Goal: Find specific page/section: Find specific page/section

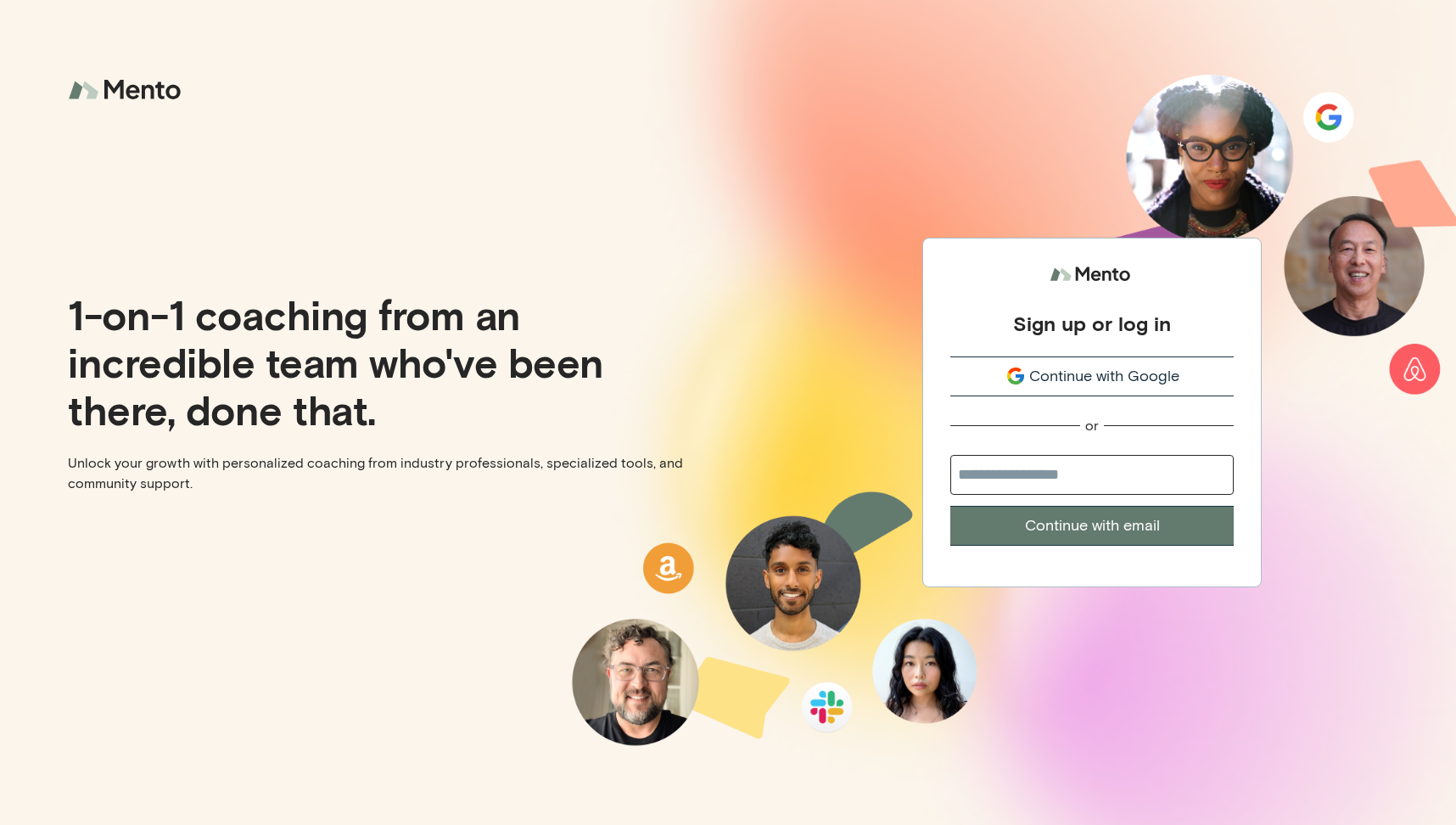
click at [1128, 380] on span "Continue with Google" at bounding box center [1104, 376] width 150 height 23
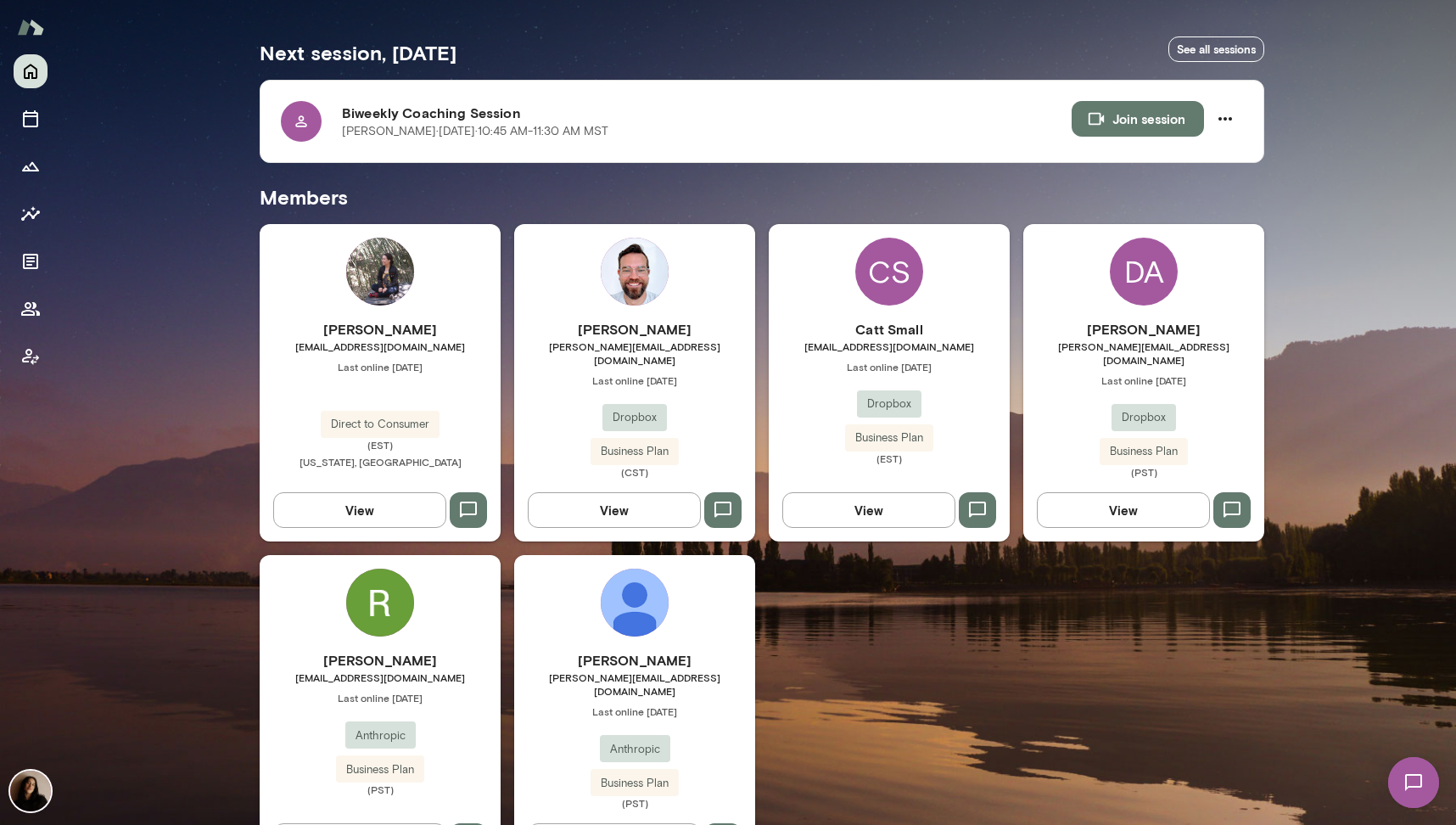
scroll to position [303, 0]
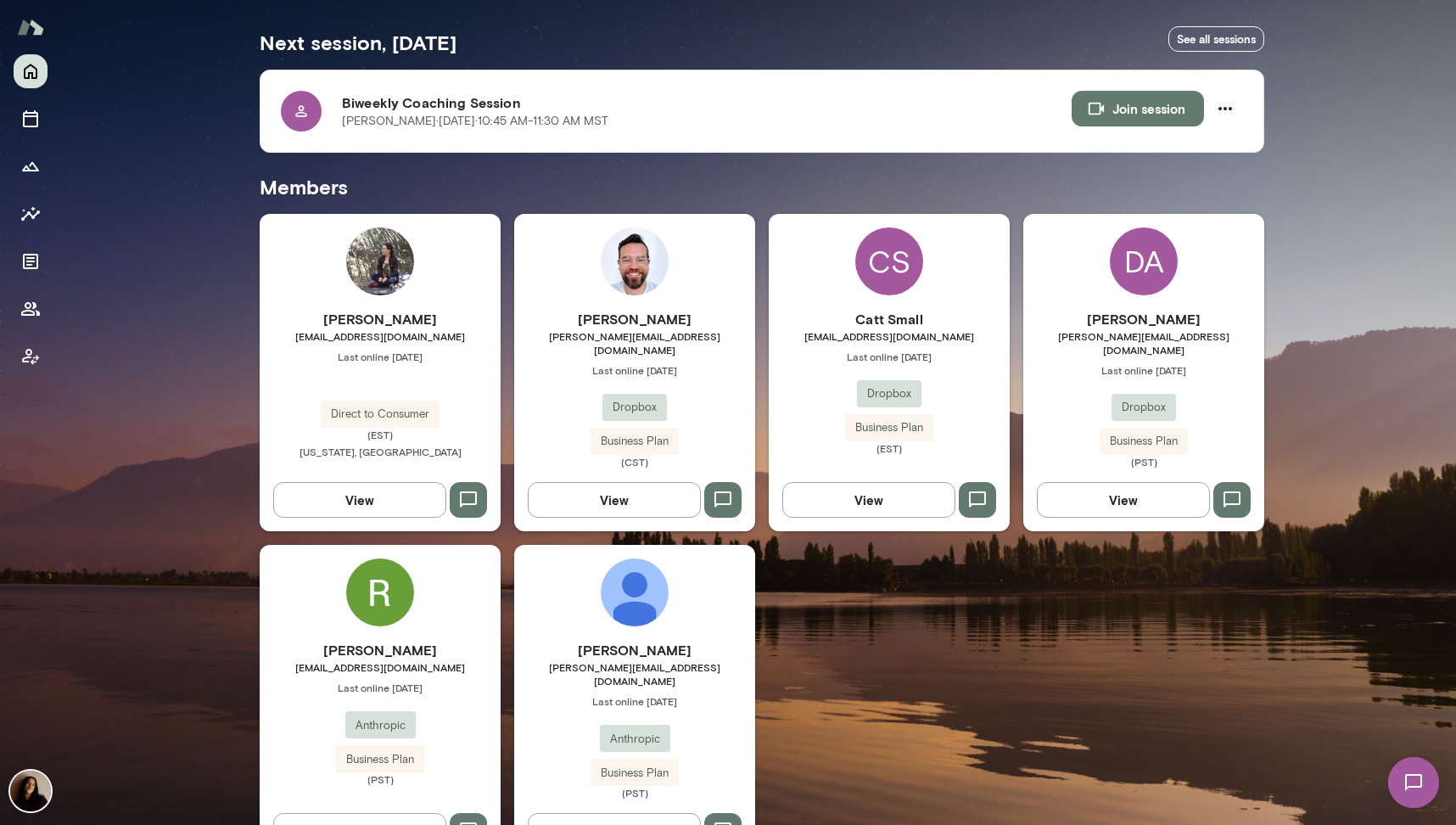
click at [391, 570] on img at bounding box center [380, 592] width 68 height 68
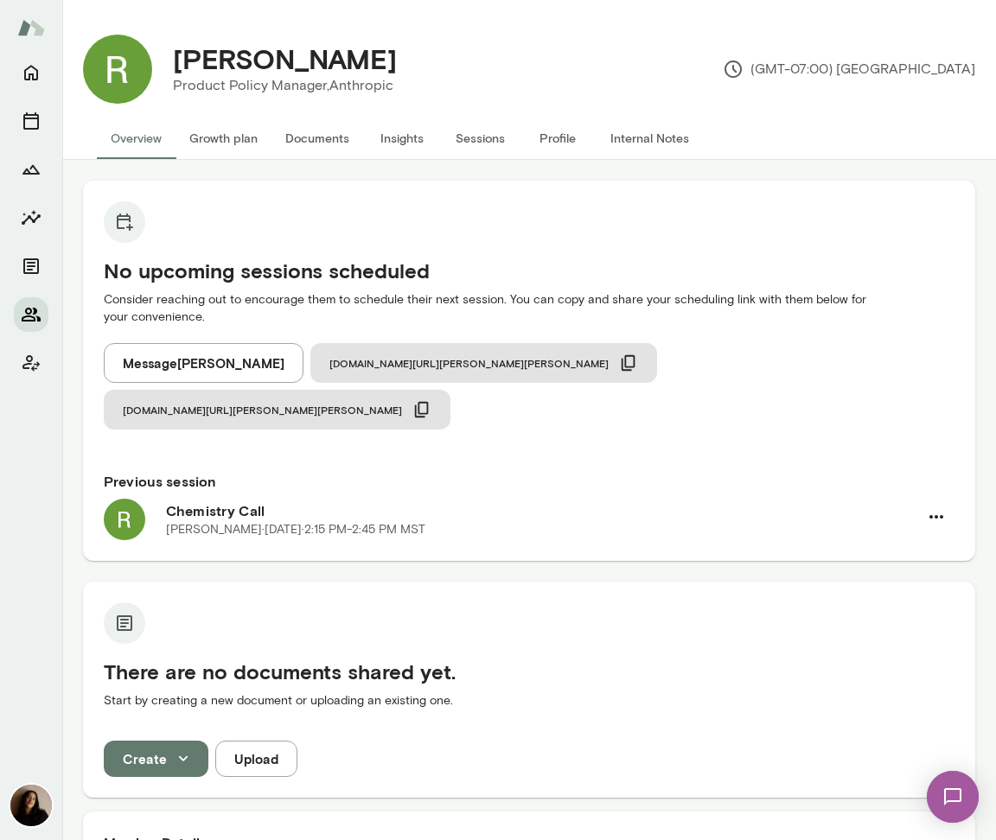
click at [23, 329] on button "Members" at bounding box center [31, 314] width 35 height 35
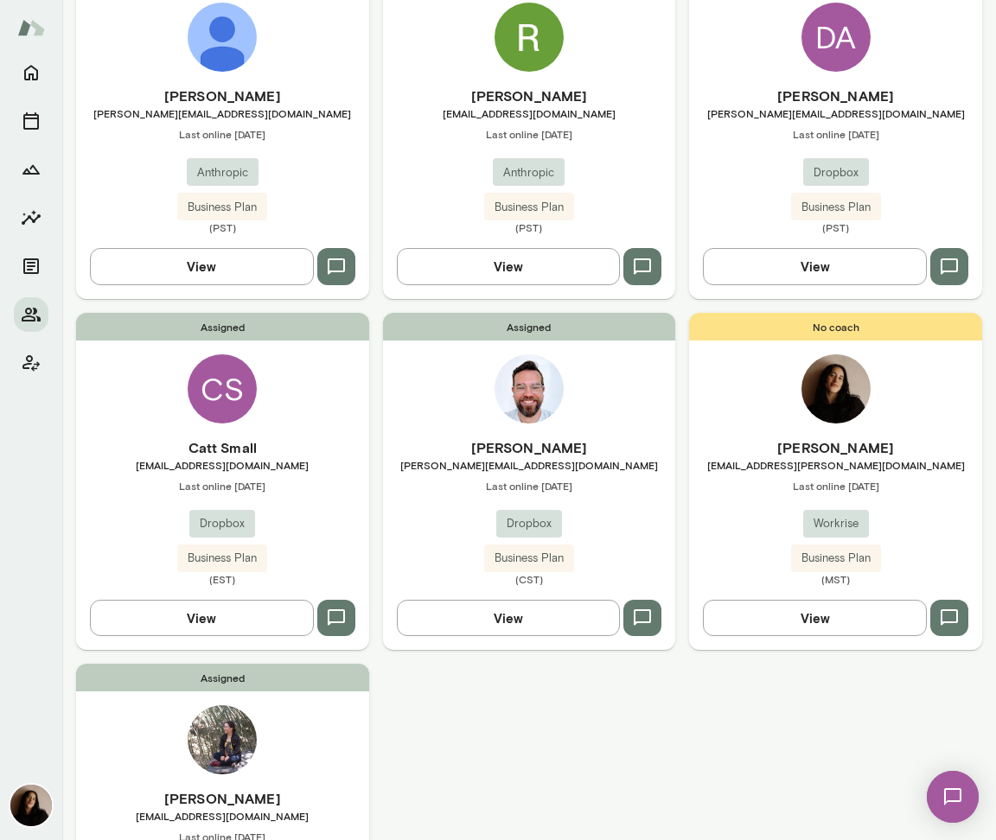
scroll to position [211, 0]
